Goal: Task Accomplishment & Management: Use online tool/utility

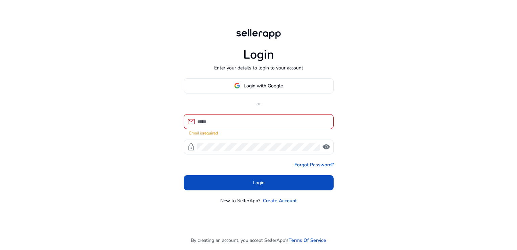
click at [241, 121] on div at bounding box center [262, 121] width 131 height 15
type input "**********"
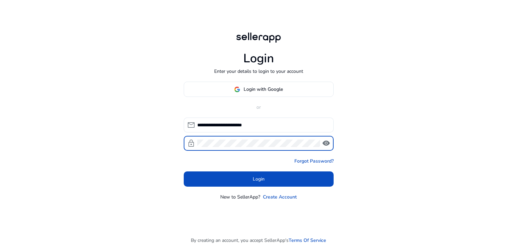
click button "Login" at bounding box center [259, 178] width 150 height 15
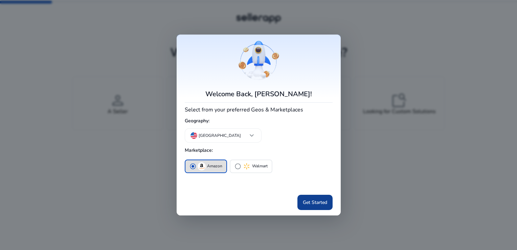
click at [316, 196] on span at bounding box center [315, 202] width 35 height 16
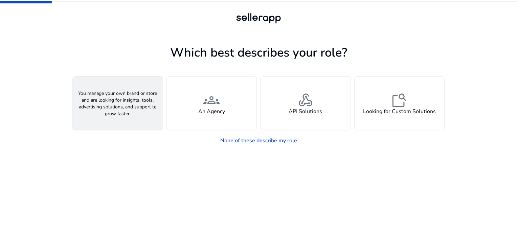
click at [122, 98] on span "person" at bounding box center [118, 100] width 16 height 16
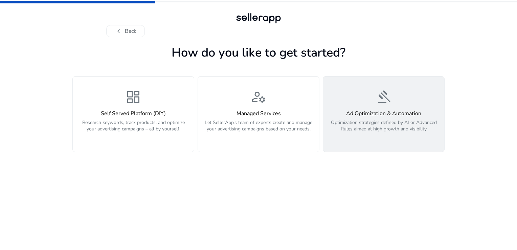
click at [351, 122] on p "Optimization strategies defined by AI or Advanced Rules aimed at high growth an…" at bounding box center [383, 129] width 113 height 20
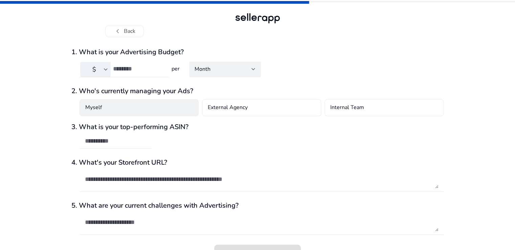
click at [166, 110] on div "Myself" at bounding box center [139, 107] width 119 height 17
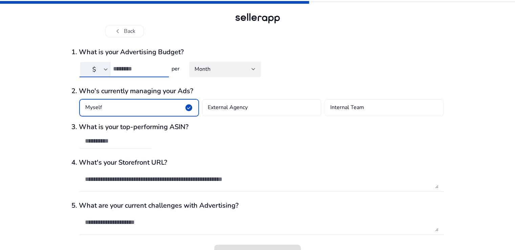
click at [140, 72] on input "number" at bounding box center [138, 68] width 50 height 7
type input "**"
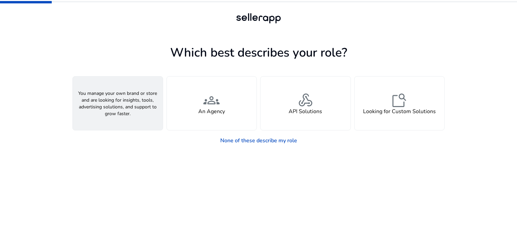
click at [153, 116] on div "person A Seller" at bounding box center [118, 104] width 90 height 54
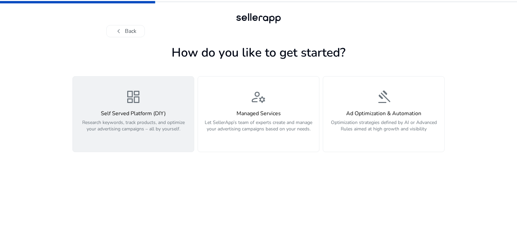
click at [161, 105] on div "dashboard Self Served Platform (DIY) Research keywords, track products, and opt…" at bounding box center [133, 114] width 113 height 51
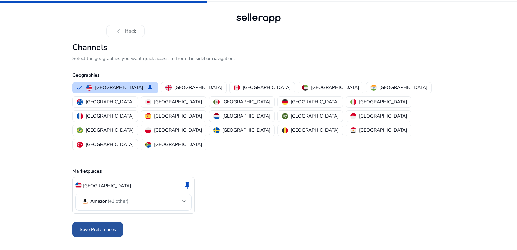
click at [103, 226] on span "Save Preferences" at bounding box center [98, 229] width 37 height 7
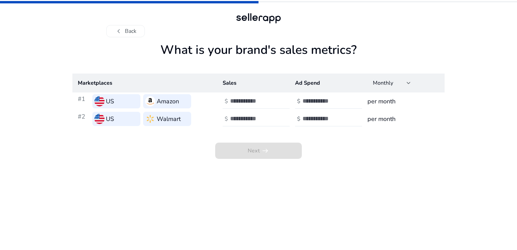
click at [239, 103] on input "number" at bounding box center [253, 100] width 46 height 7
type input "*"
type input "***"
click at [314, 103] on input "number" at bounding box center [326, 100] width 46 height 7
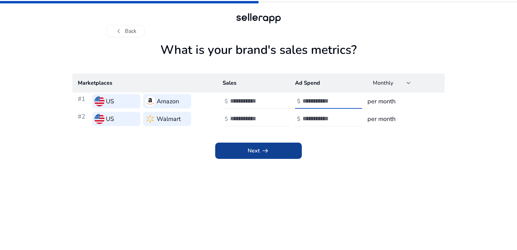
type input "**"
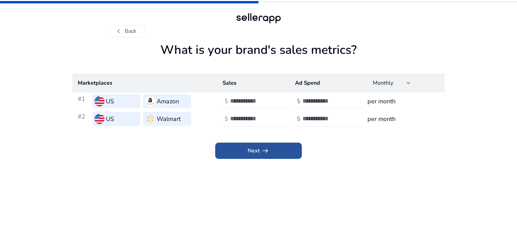
click at [281, 152] on span at bounding box center [258, 151] width 87 height 16
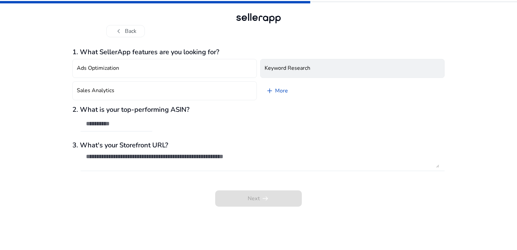
click at [290, 67] on h4 "Keyword Research" at bounding box center [288, 68] width 46 height 6
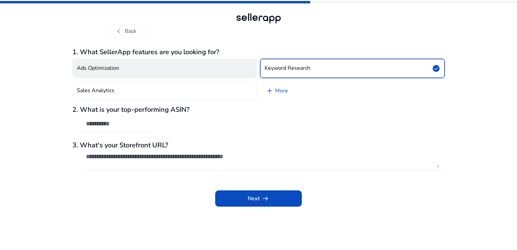
click at [235, 66] on button "Ads Optimization" at bounding box center [164, 68] width 185 height 19
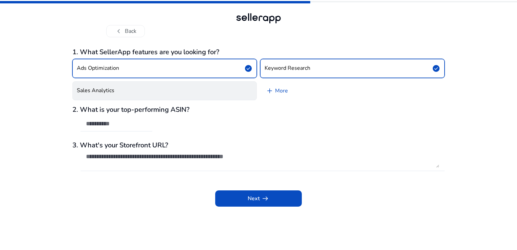
click at [230, 87] on button "Sales Analytics" at bounding box center [164, 90] width 185 height 19
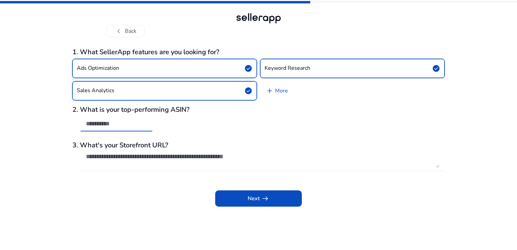
click at [138, 124] on input "text" at bounding box center [116, 123] width 61 height 7
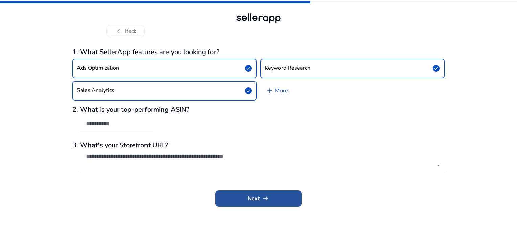
click at [261, 196] on app-icon "arrow_right_alt" at bounding box center [264, 198] width 9 height 8
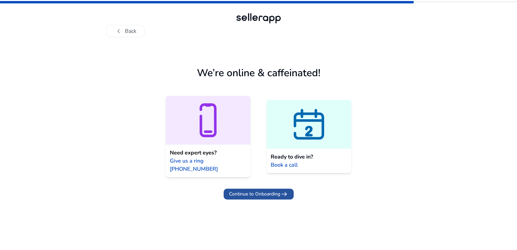
click at [259, 190] on span "Continue to Onboarding" at bounding box center [254, 193] width 51 height 7
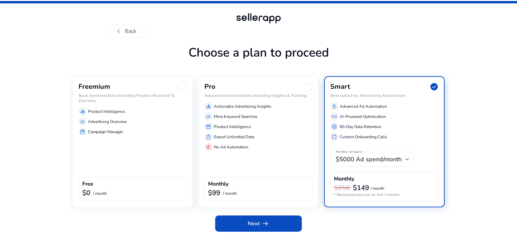
click at [151, 174] on div "Freemium Basic functionalities including Product Research & Overview equalizer …" at bounding box center [132, 141] width 121 height 131
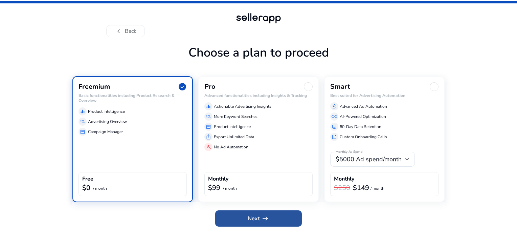
click at [241, 216] on span at bounding box center [258, 218] width 87 height 16
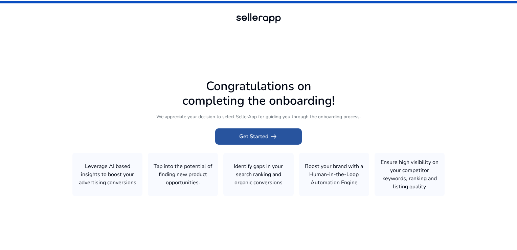
click at [259, 135] on span "Get Started arrow_right_alt" at bounding box center [258, 136] width 39 height 8
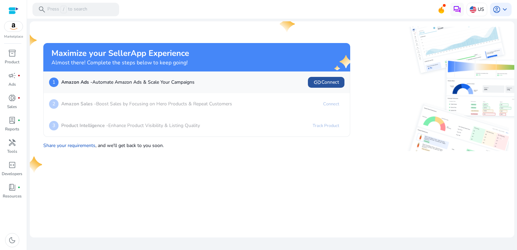
click at [331, 81] on span "link Connect" at bounding box center [327, 82] width 26 height 8
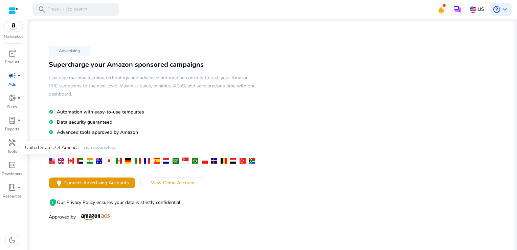
click at [51, 161] on div at bounding box center [52, 161] width 6 height 6
click at [75, 181] on span "Connect Advertising Accounts" at bounding box center [96, 182] width 65 height 7
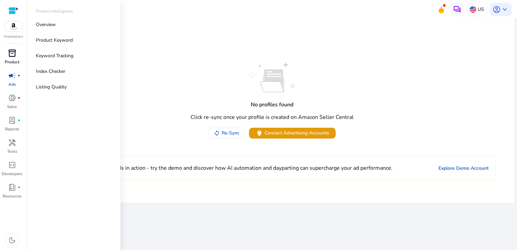
click at [15, 56] on span "inventory_2" at bounding box center [12, 53] width 8 height 8
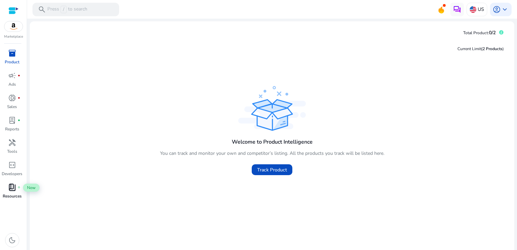
click at [10, 185] on span "book_4" at bounding box center [12, 187] width 8 height 8
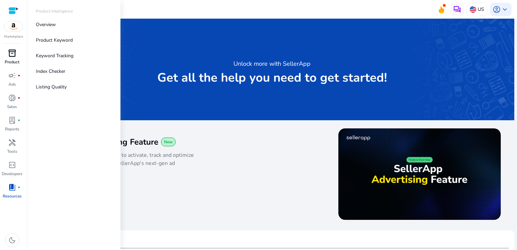
click at [15, 56] on span "inventory_2" at bounding box center [12, 53] width 8 height 8
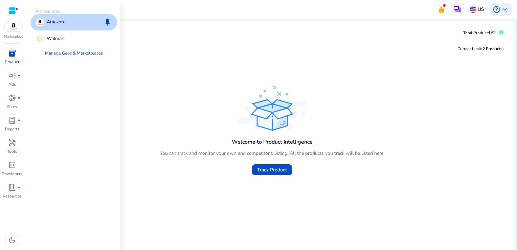
click at [16, 29] on img at bounding box center [13, 26] width 18 height 10
click at [60, 21] on p "Amazon" at bounding box center [55, 22] width 17 height 8
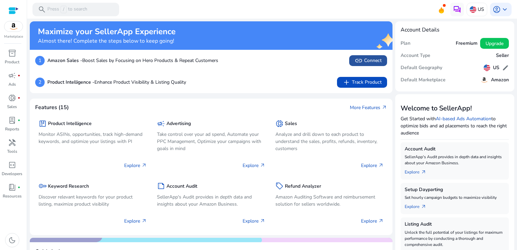
click at [368, 59] on span "link Connect" at bounding box center [368, 61] width 27 height 8
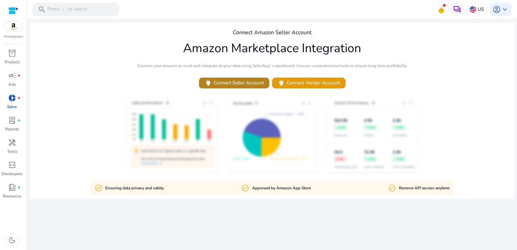
click at [247, 82] on span "power Connect Seller Account" at bounding box center [235, 83] width 60 height 8
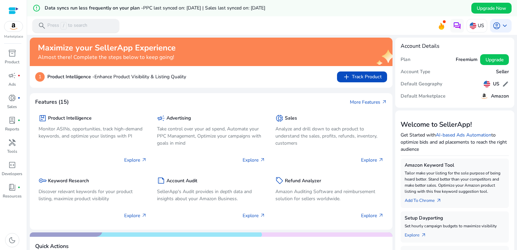
click at [77, 23] on p "Press / to search" at bounding box center [67, 25] width 40 height 7
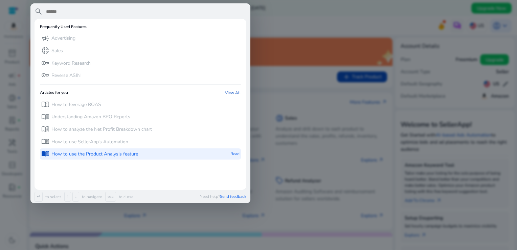
click at [93, 150] on div "menu_book How to use the Product Analysis feature" at bounding box center [89, 153] width 97 height 11
